Goal: Task Accomplishment & Management: Manage account settings

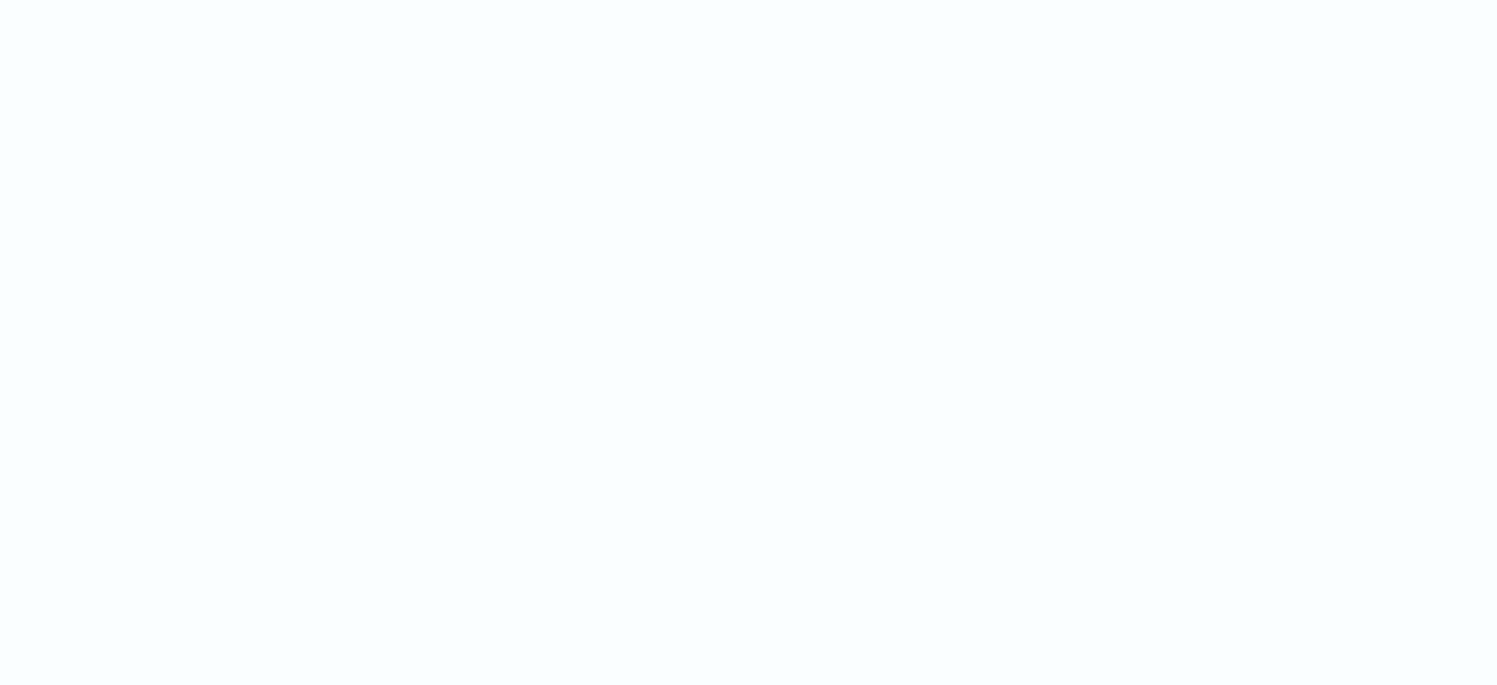
click at [490, 0] on html at bounding box center [748, 0] width 1497 height 0
drag, startPoint x: 487, startPoint y: 146, endPoint x: 273, endPoint y: 439, distance: 363.3
click at [273, 0] on html at bounding box center [748, 0] width 1497 height 0
click at [705, 0] on html at bounding box center [748, 0] width 1497 height 0
click at [747, 0] on html at bounding box center [748, 0] width 1497 height 0
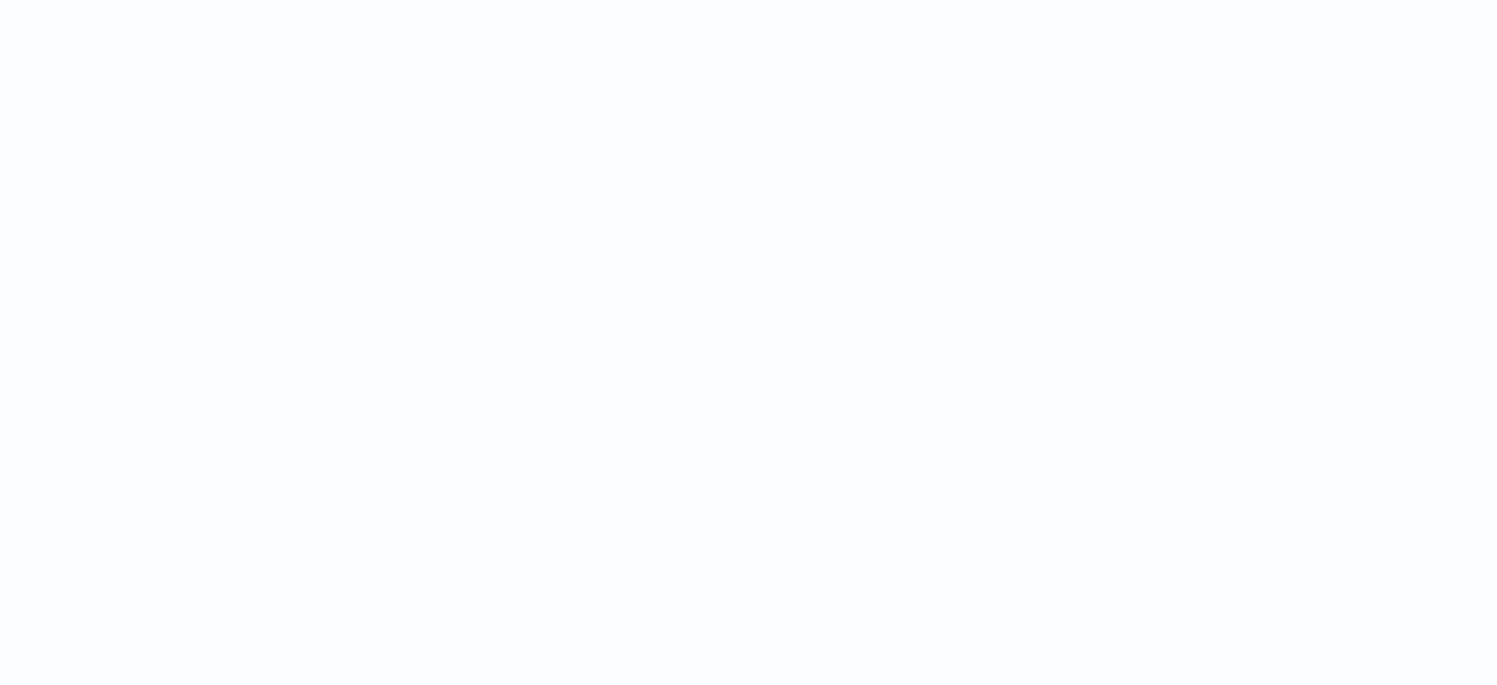
click at [655, 0] on html at bounding box center [748, 0] width 1497 height 0
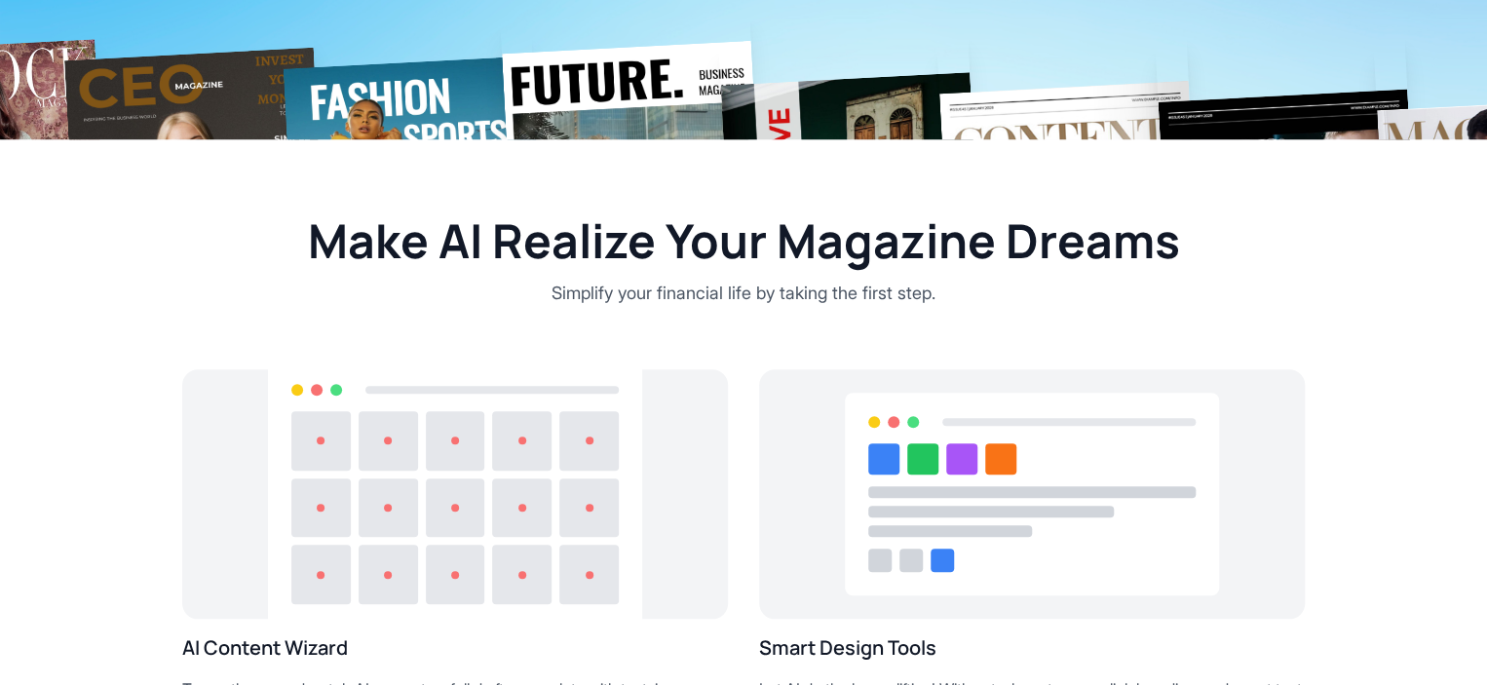
scroll to position [292, 0]
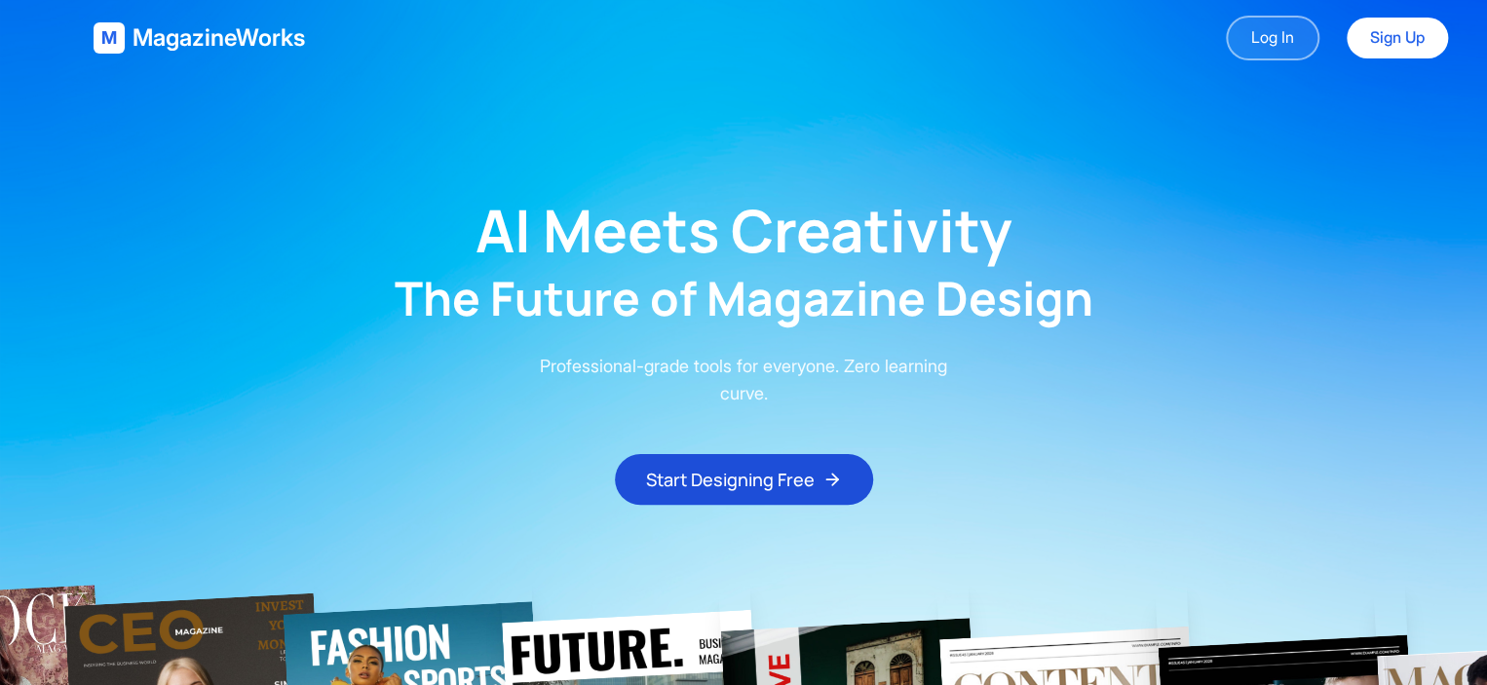
click at [1263, 42] on link "Log In" at bounding box center [1273, 38] width 94 height 45
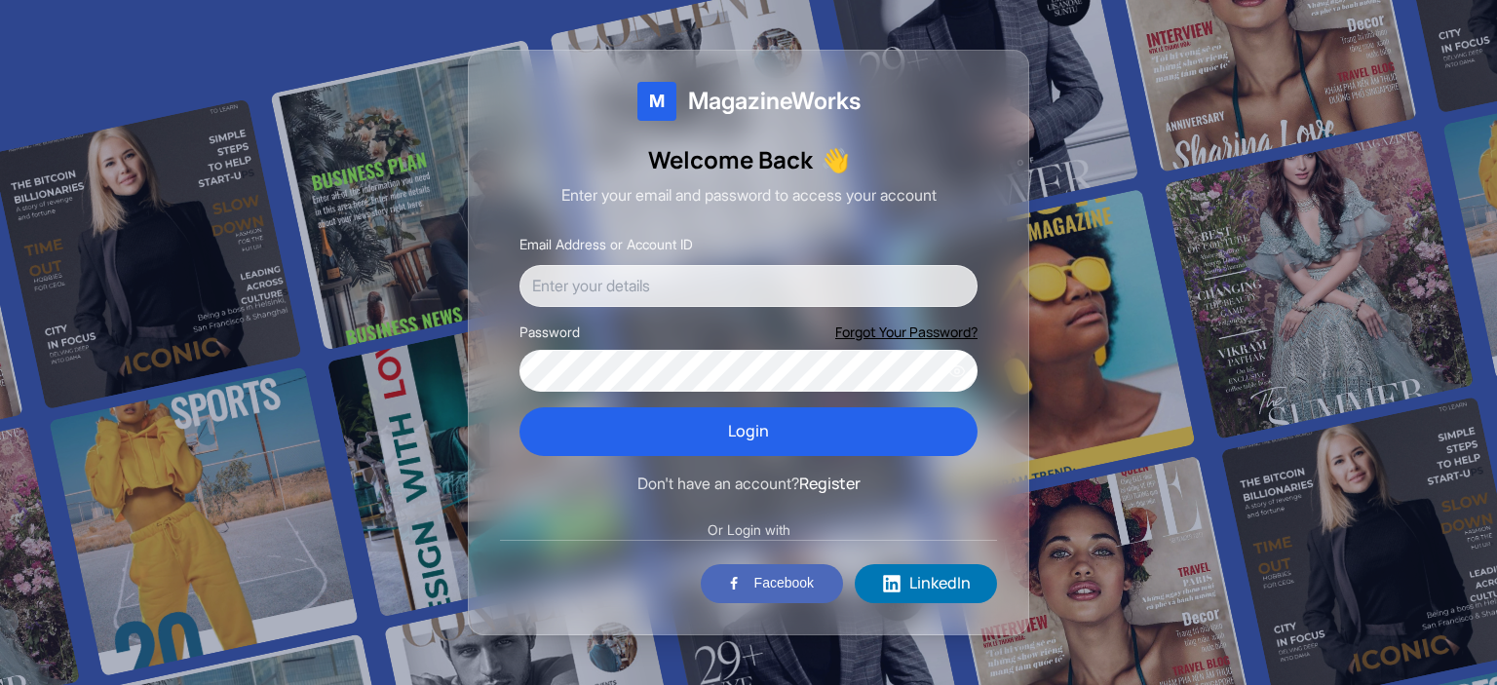
drag, startPoint x: 639, startPoint y: 298, endPoint x: 609, endPoint y: 316, distance: 34.9
click at [639, 298] on input "Email Address or Account ID" at bounding box center [748, 286] width 458 height 43
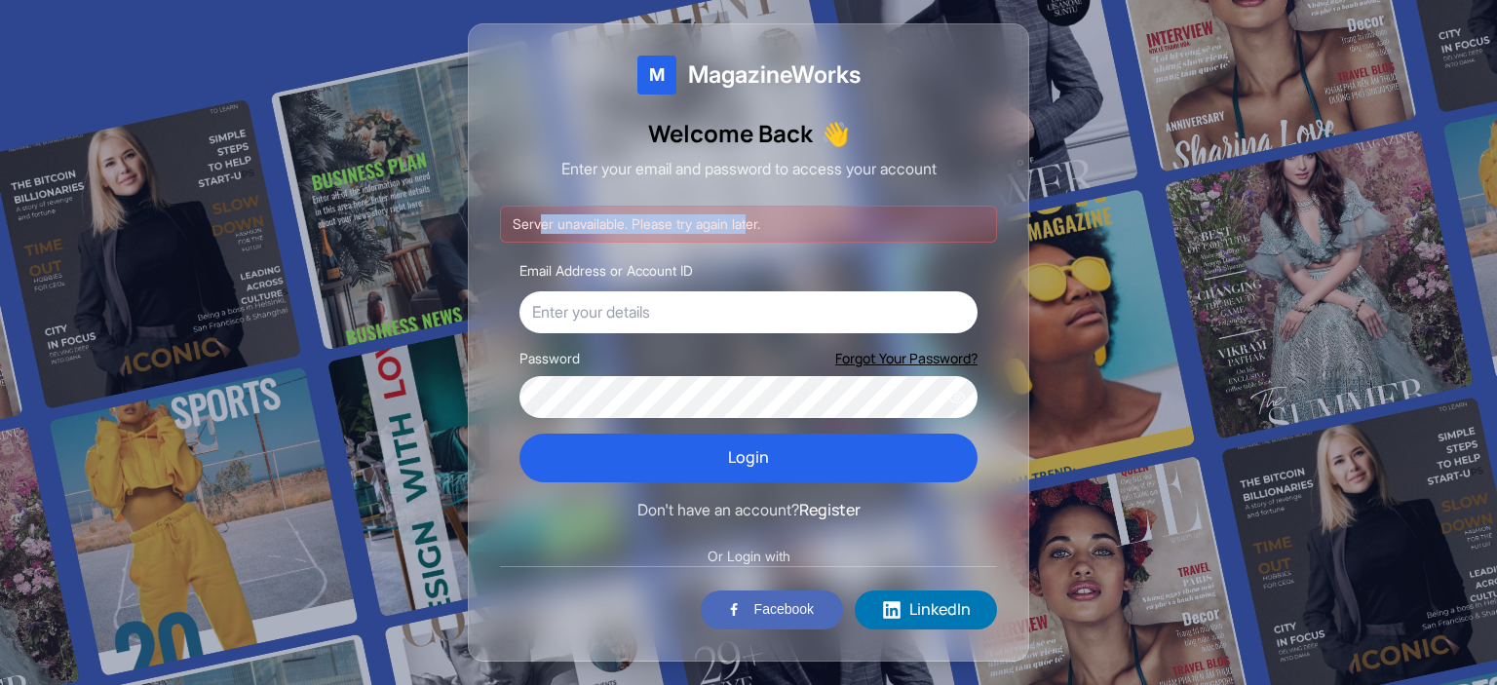
drag, startPoint x: 542, startPoint y: 224, endPoint x: 862, endPoint y: 268, distance: 323.6
click at [772, 210] on div "Server unavailable. Please try again later." at bounding box center [748, 224] width 497 height 37
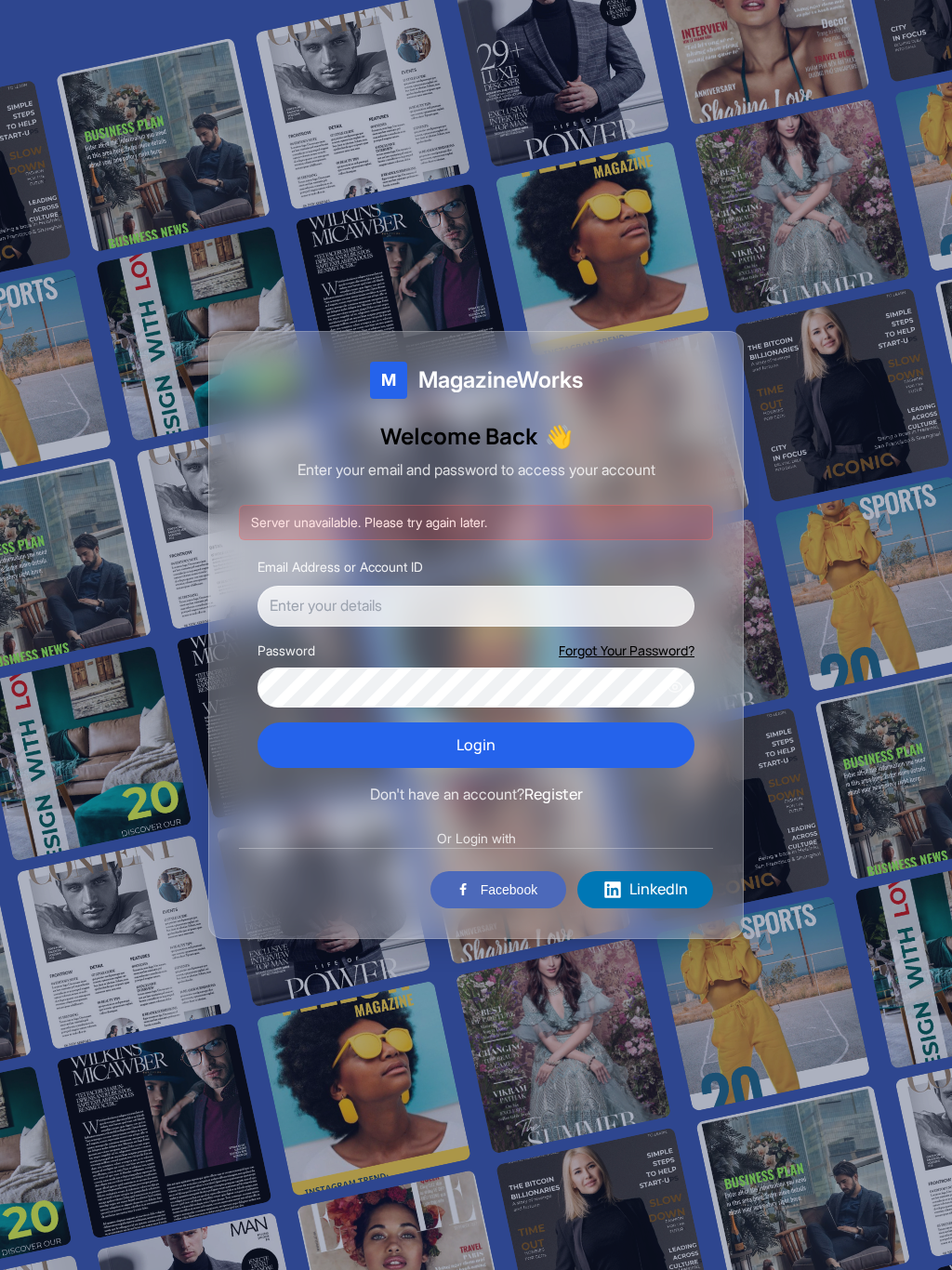
click at [362, 599] on input "Email Address or Account ID" at bounding box center [476, 606] width 437 height 41
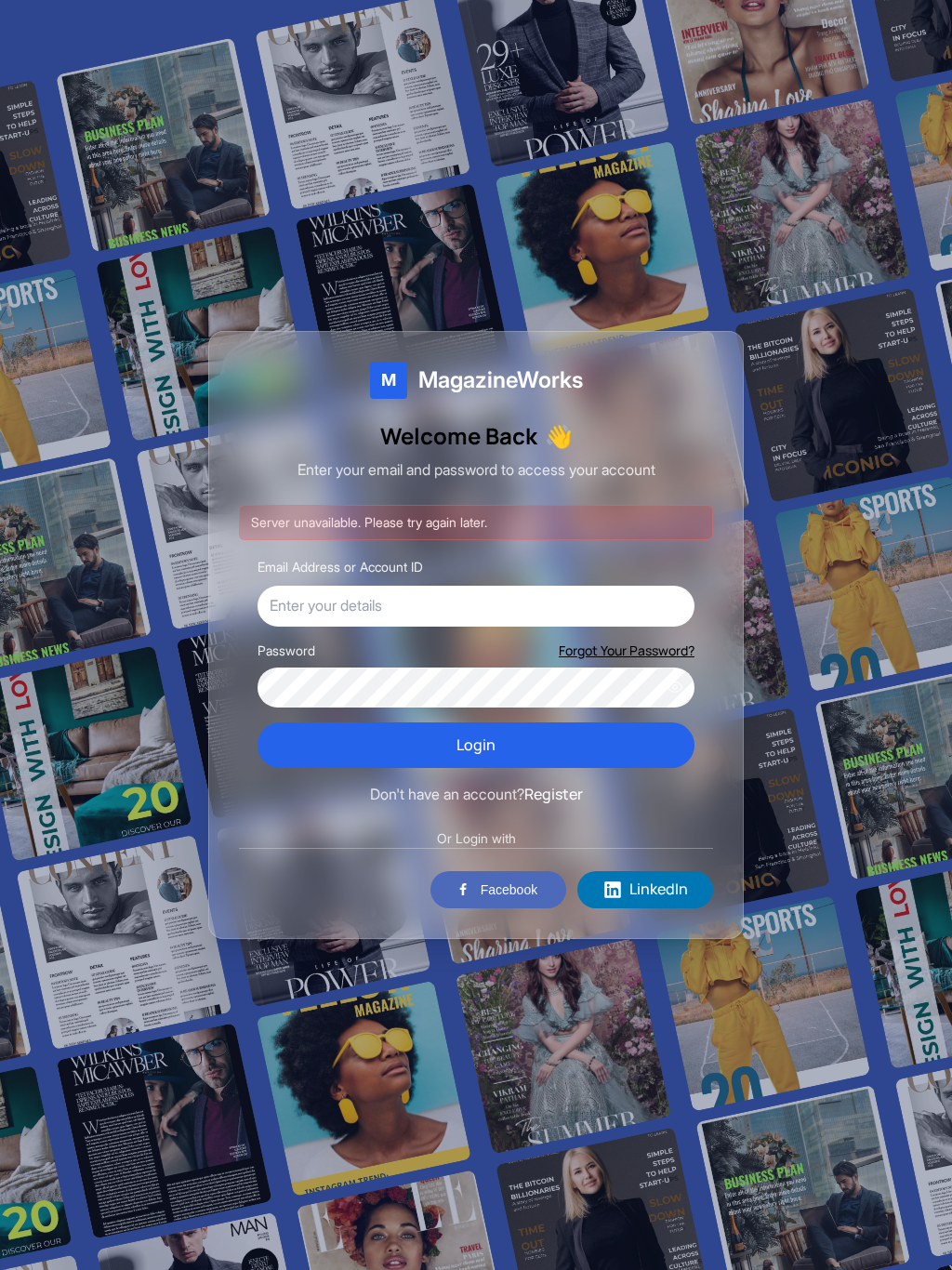
click at [367, 614] on input "Email Address or Account ID" at bounding box center [476, 606] width 437 height 41
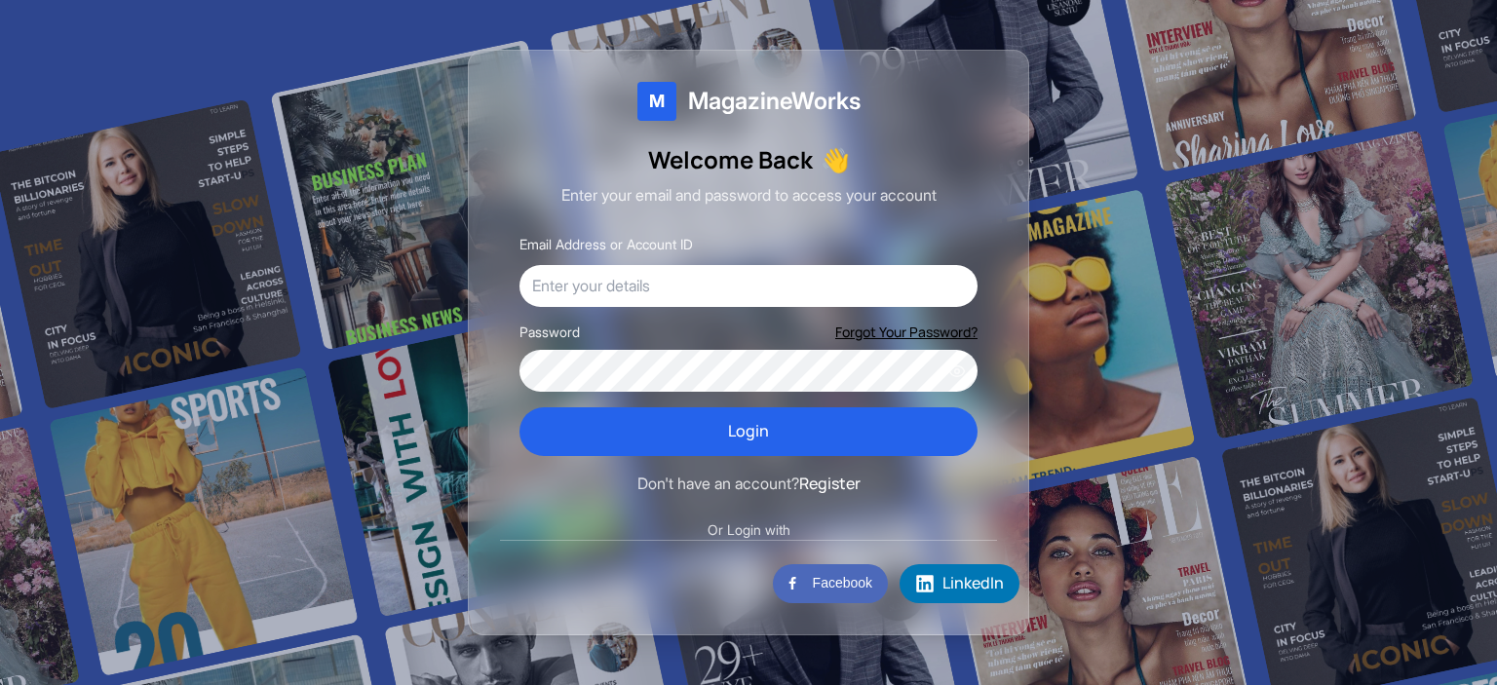
click at [592, 591] on div "Sign in with Google. Opens in new tab" at bounding box center [619, 583] width 284 height 43
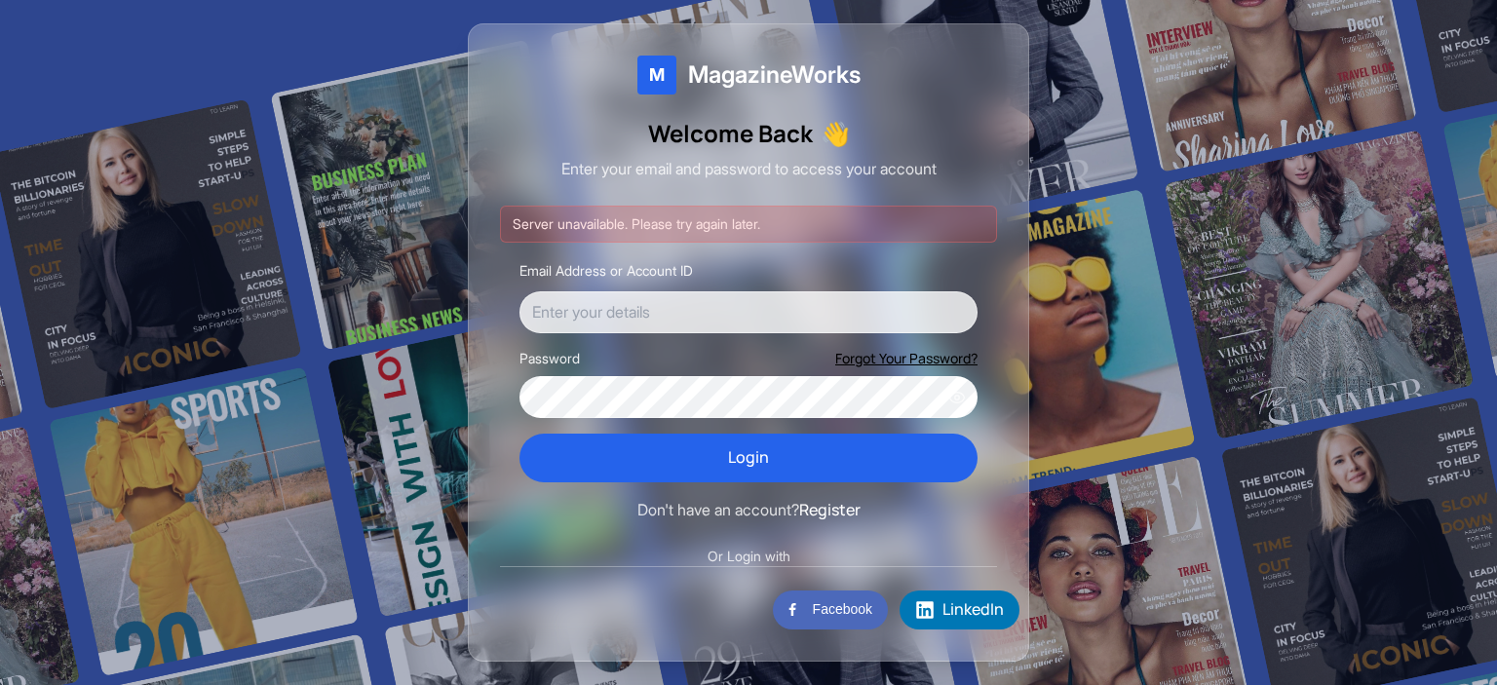
click at [637, 300] on input "Email Address or Account ID" at bounding box center [748, 312] width 458 height 43
click at [712, 313] on input "Email Address or Account ID" at bounding box center [748, 312] width 458 height 43
type input "[EMAIL_ADDRESS][DOMAIN_NAME]"
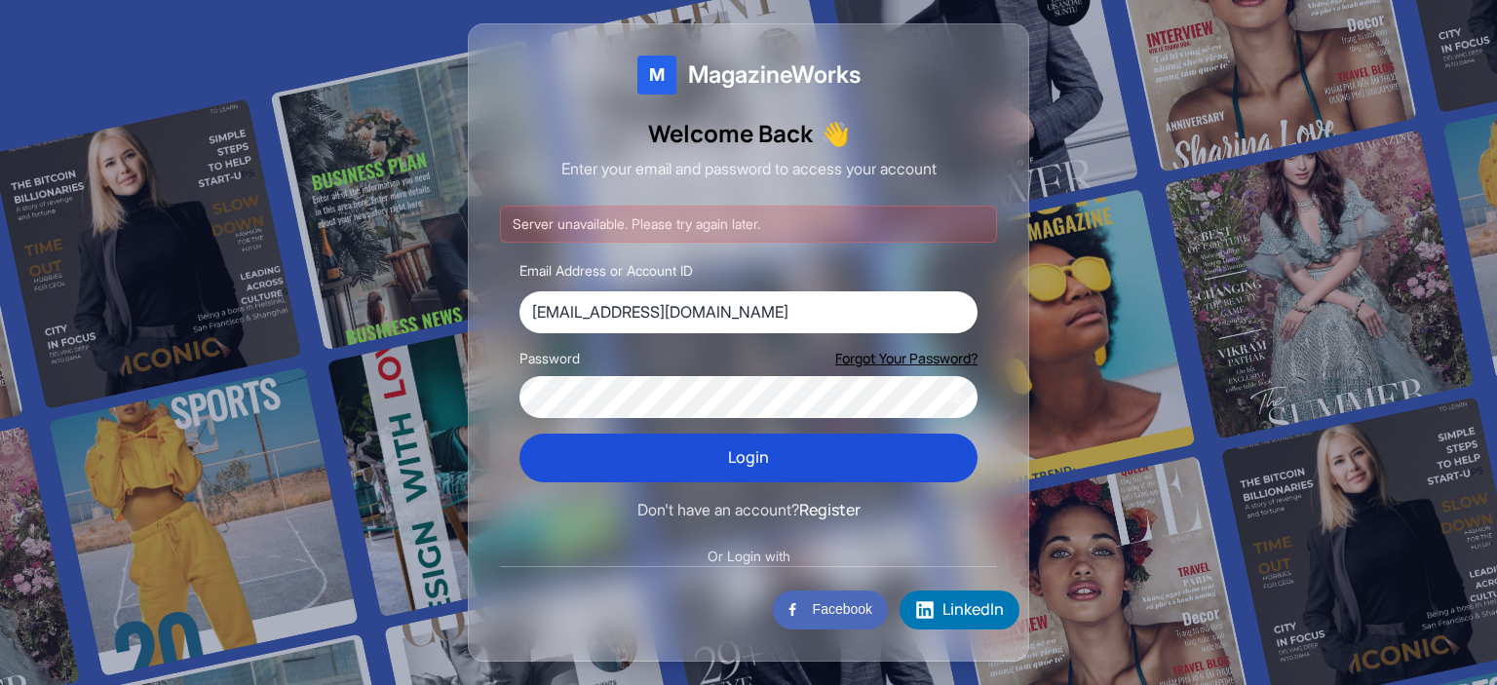
click at [695, 459] on button "Login" at bounding box center [748, 458] width 458 height 49
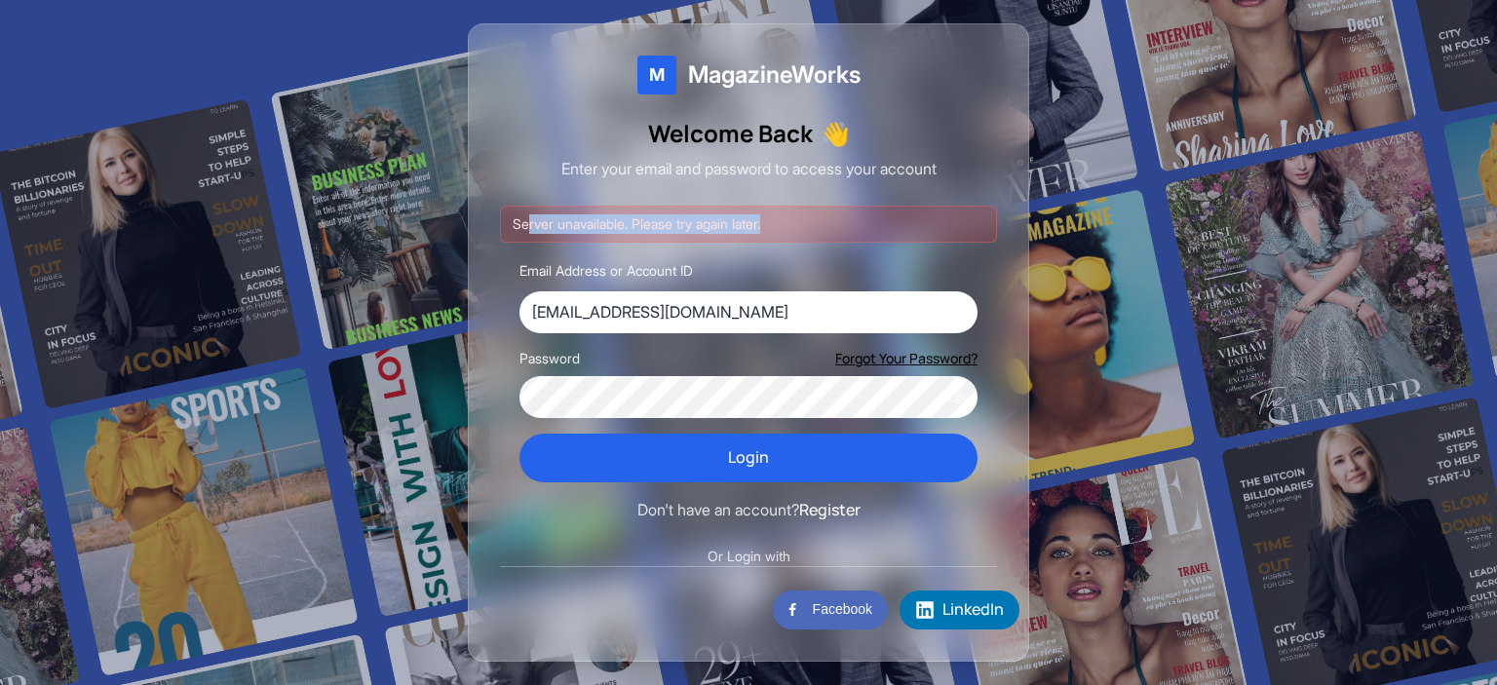
drag, startPoint x: 526, startPoint y: 225, endPoint x: 776, endPoint y: 230, distance: 249.5
click at [776, 230] on div "Server unavailable. Please try again later." at bounding box center [748, 224] width 497 height 37
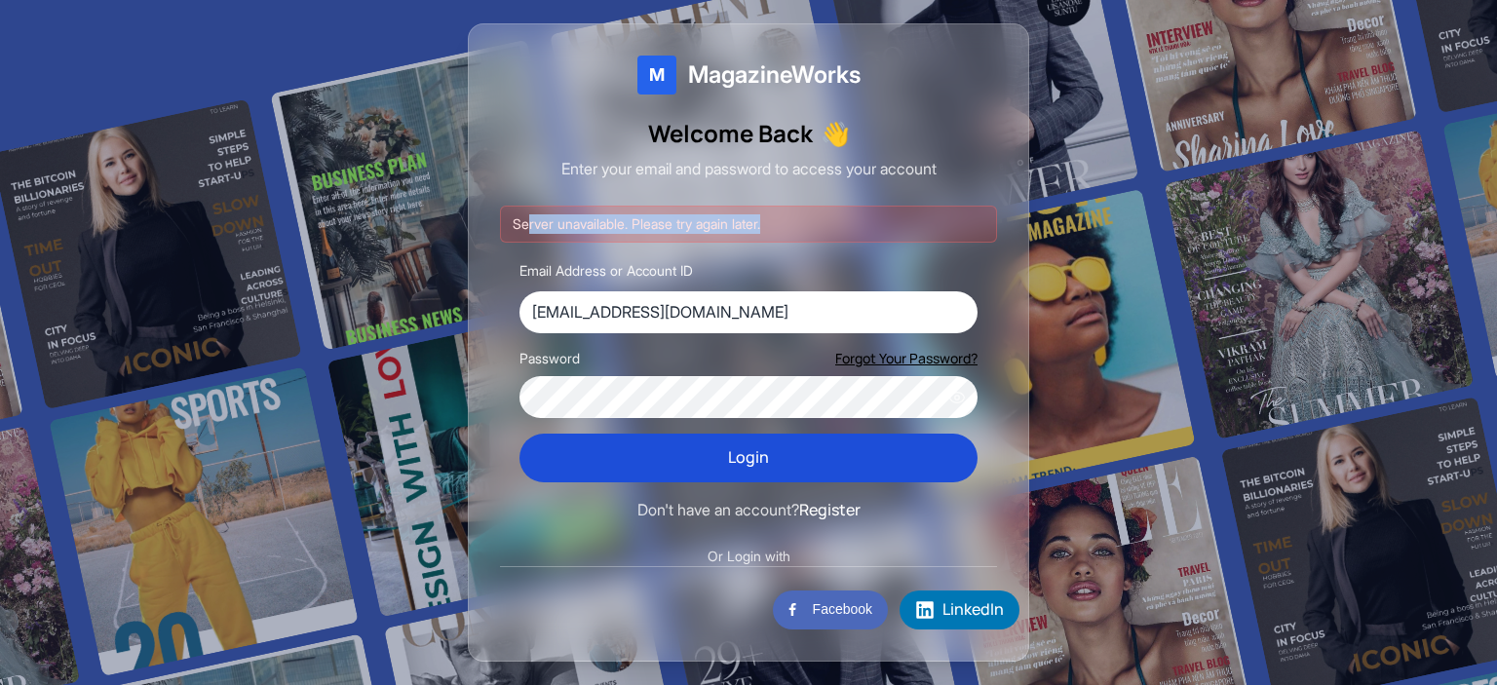
click at [724, 477] on button "Login" at bounding box center [748, 458] width 458 height 49
click at [724, 475] on button "Login" at bounding box center [748, 458] width 458 height 49
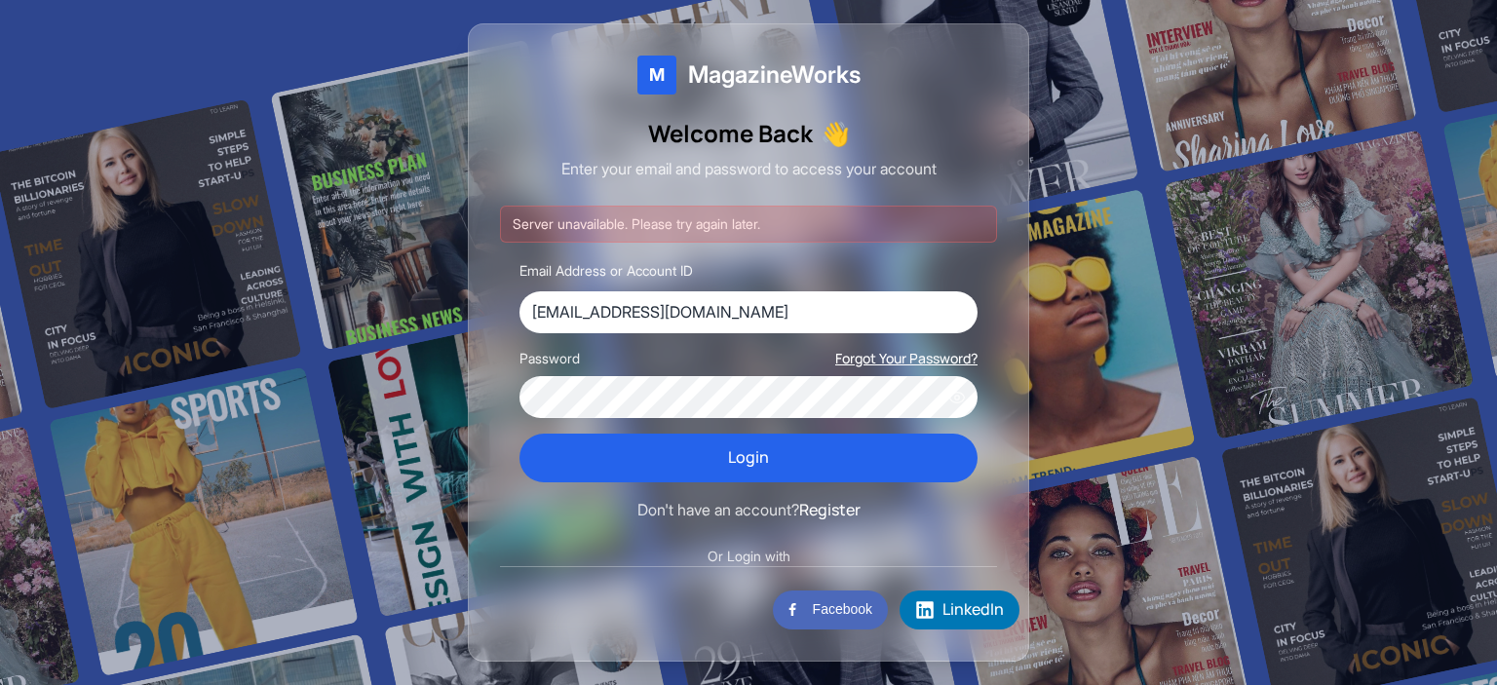
click at [874, 354] on button "Forgot Your Password?" at bounding box center [906, 358] width 142 height 19
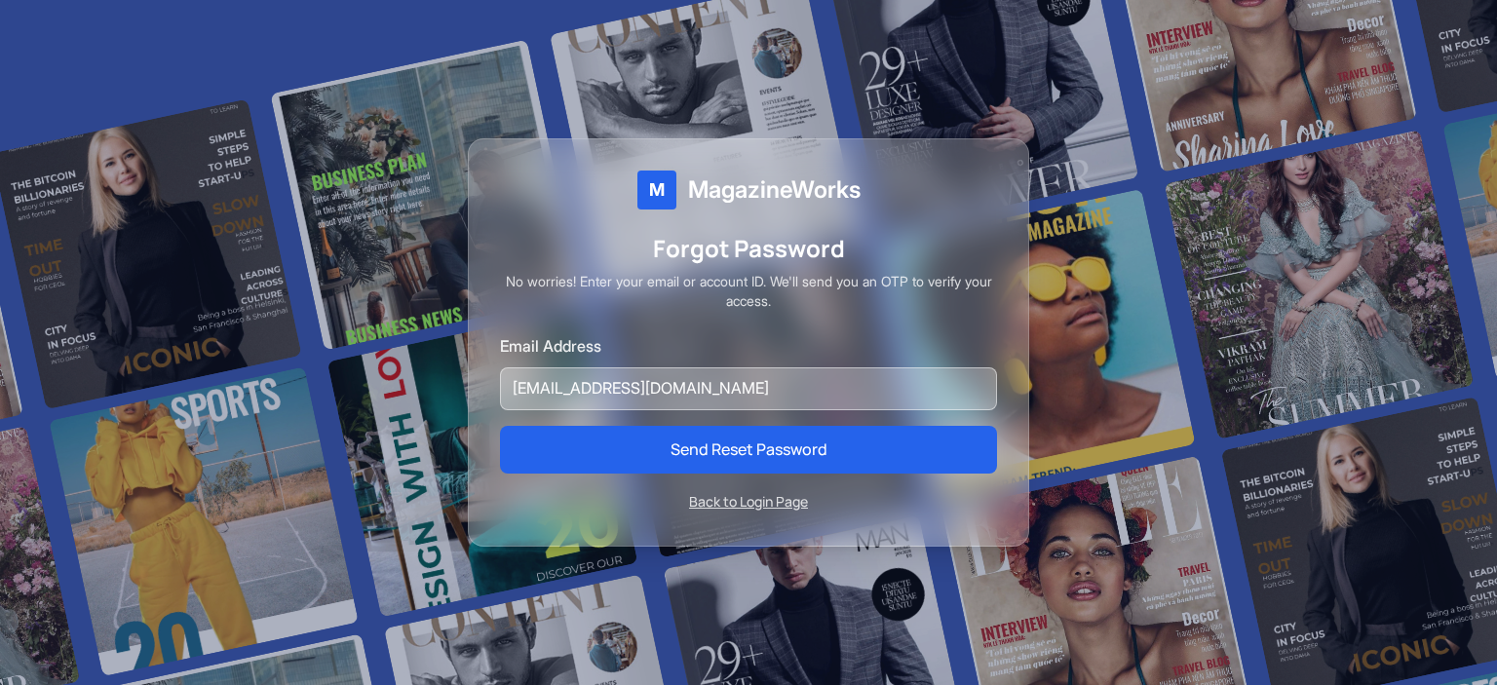
click at [641, 396] on input "[EMAIL_ADDRESS][DOMAIN_NAME]" at bounding box center [748, 388] width 497 height 43
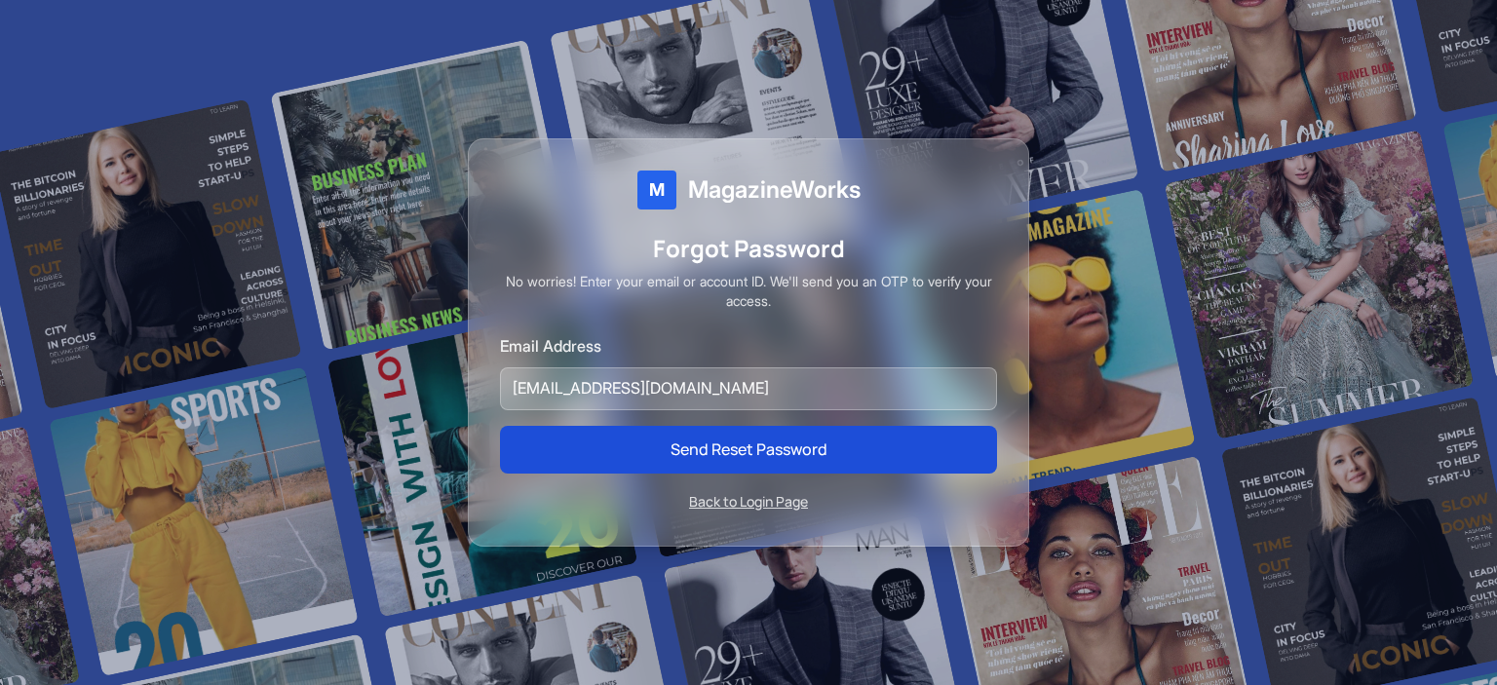
click at [684, 459] on button "Send Reset Password" at bounding box center [748, 450] width 497 height 49
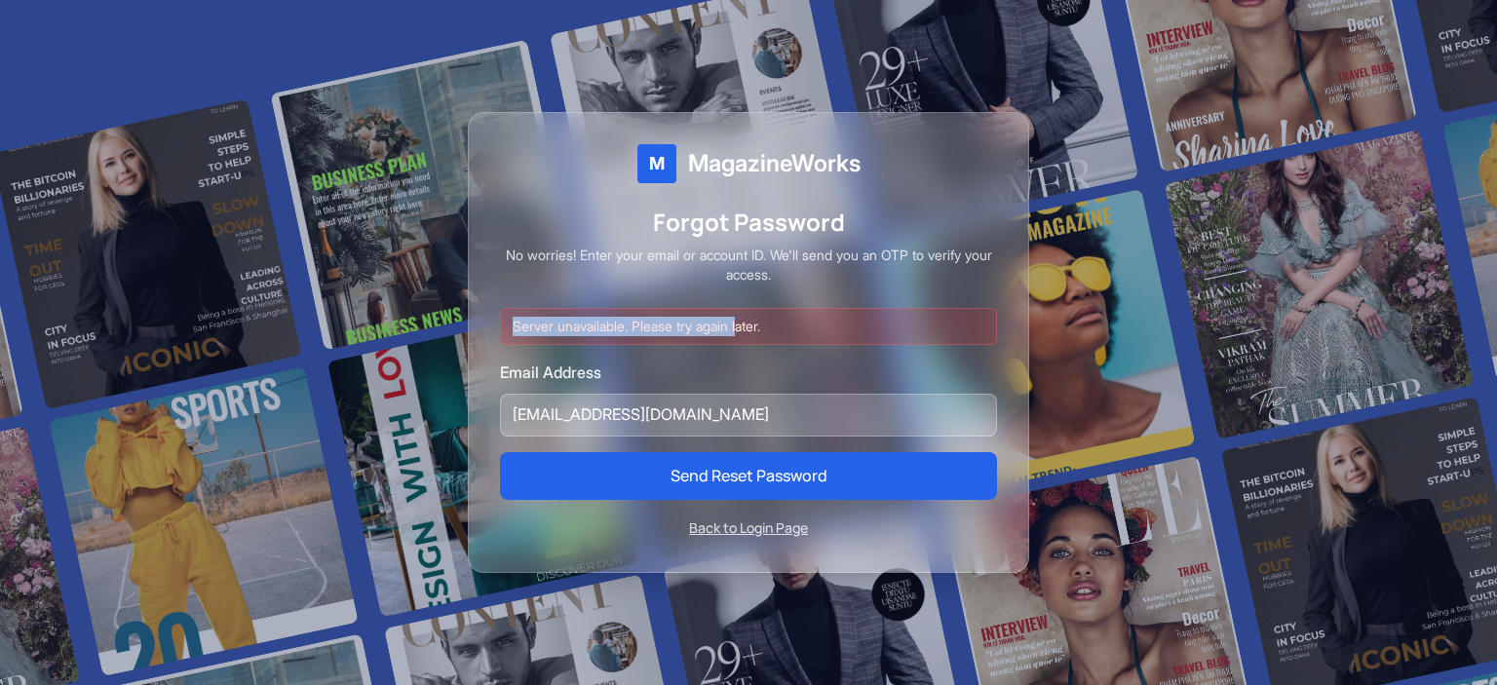
drag, startPoint x: 506, startPoint y: 338, endPoint x: 780, endPoint y: 322, distance: 274.3
click at [752, 323] on div "Server unavailable. Please try again later." at bounding box center [748, 326] width 497 height 37
click at [803, 319] on div "Server unavailable. Please try again later." at bounding box center [748, 326] width 497 height 37
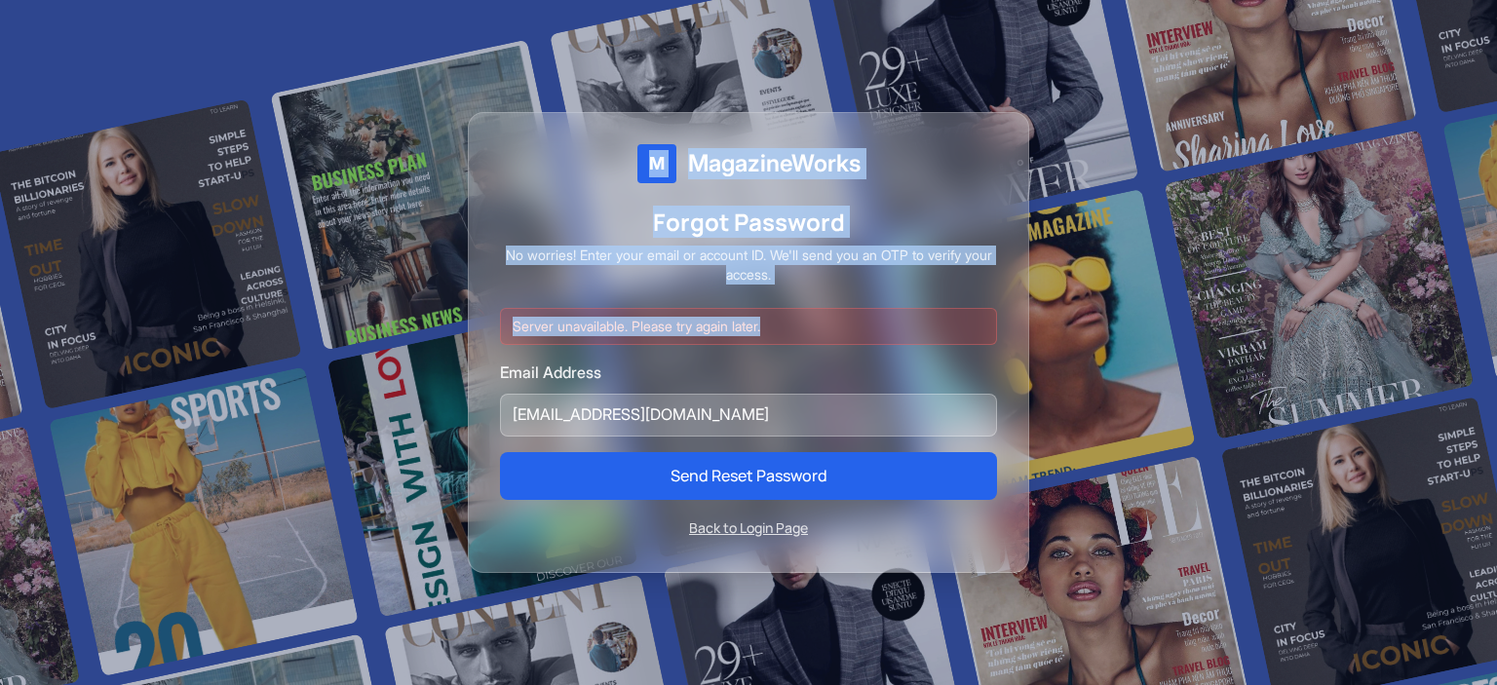
drag, startPoint x: 834, startPoint y: 323, endPoint x: 448, endPoint y: 310, distance: 386.1
click at [452, 308] on div "M MagazineWorks Forgot Password No worries! Enter your email or account ID. We'…" at bounding box center [748, 342] width 1497 height 685
